Goal: Information Seeking & Learning: Learn about a topic

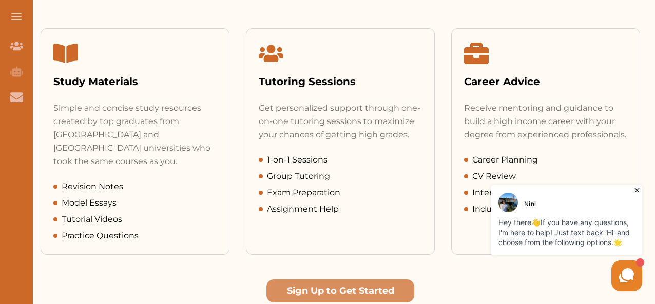
scroll to position [513, 0]
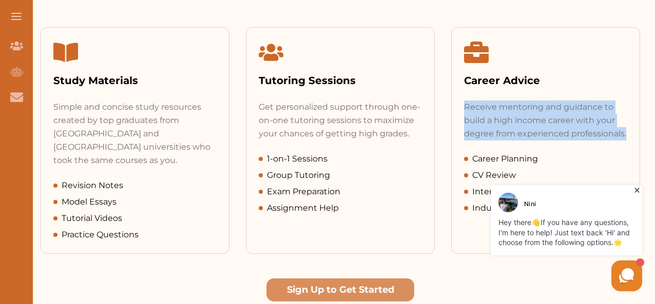
drag, startPoint x: 654, startPoint y: 77, endPoint x: 656, endPoint y: 128, distance: 50.8
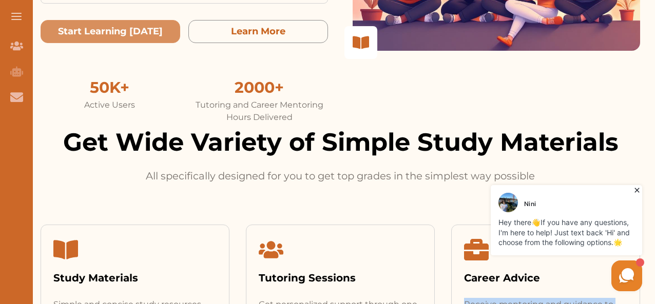
scroll to position [164, 0]
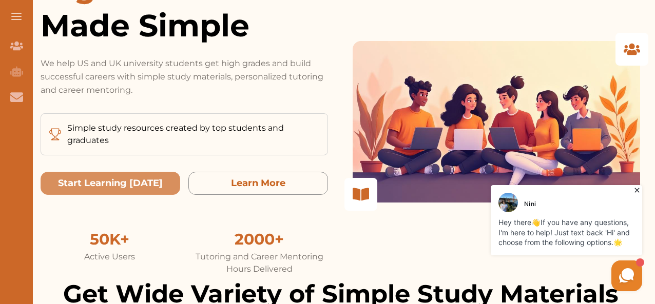
click at [347, 89] on div "High Grades Made Simple We help US and UK university students get high grades a…" at bounding box center [340, 122] width 599 height 308
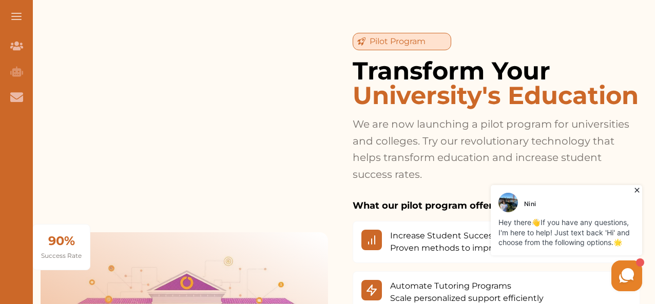
scroll to position [1385, 0]
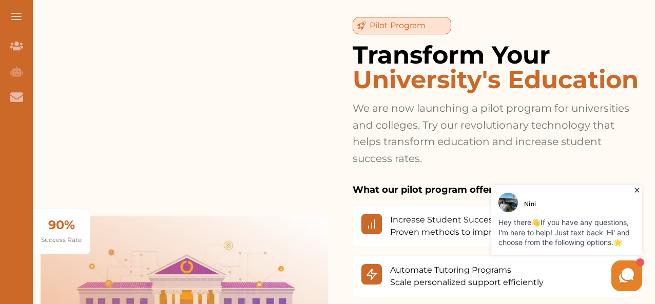
click at [639, 190] on icon at bounding box center [637, 190] width 10 height 10
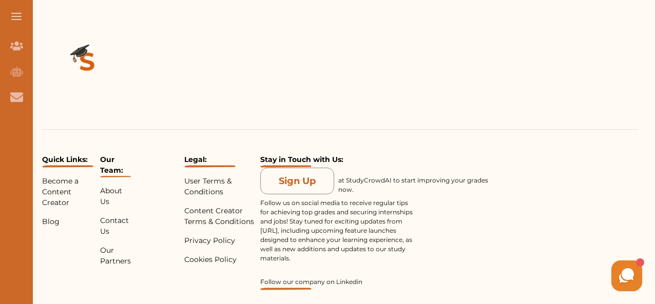
scroll to position [2395, 0]
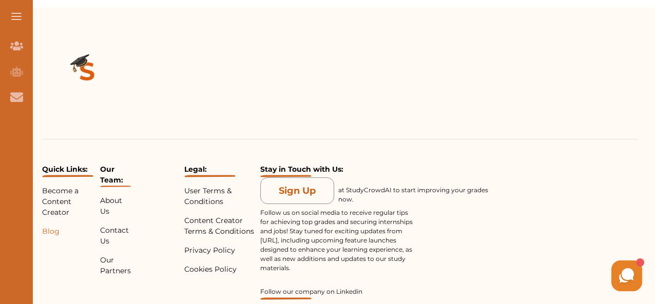
click at [48, 226] on p "Blog" at bounding box center [69, 231] width 54 height 11
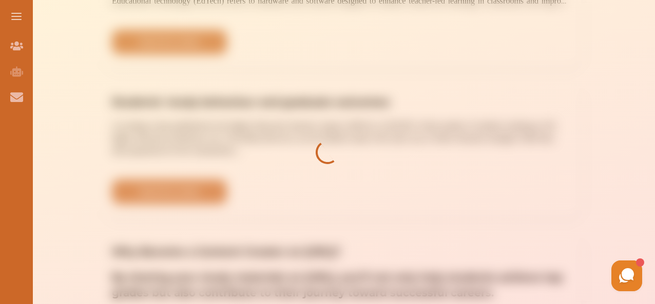
scroll to position [1375, 0]
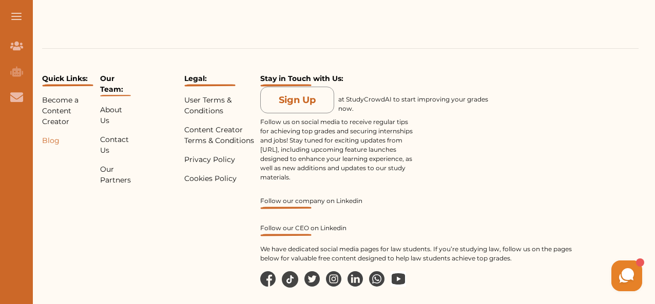
click at [47, 135] on p "Blog" at bounding box center [69, 140] width 54 height 11
click at [54, 139] on p "Blog" at bounding box center [69, 140] width 54 height 11
